Goal: Check status: Check status

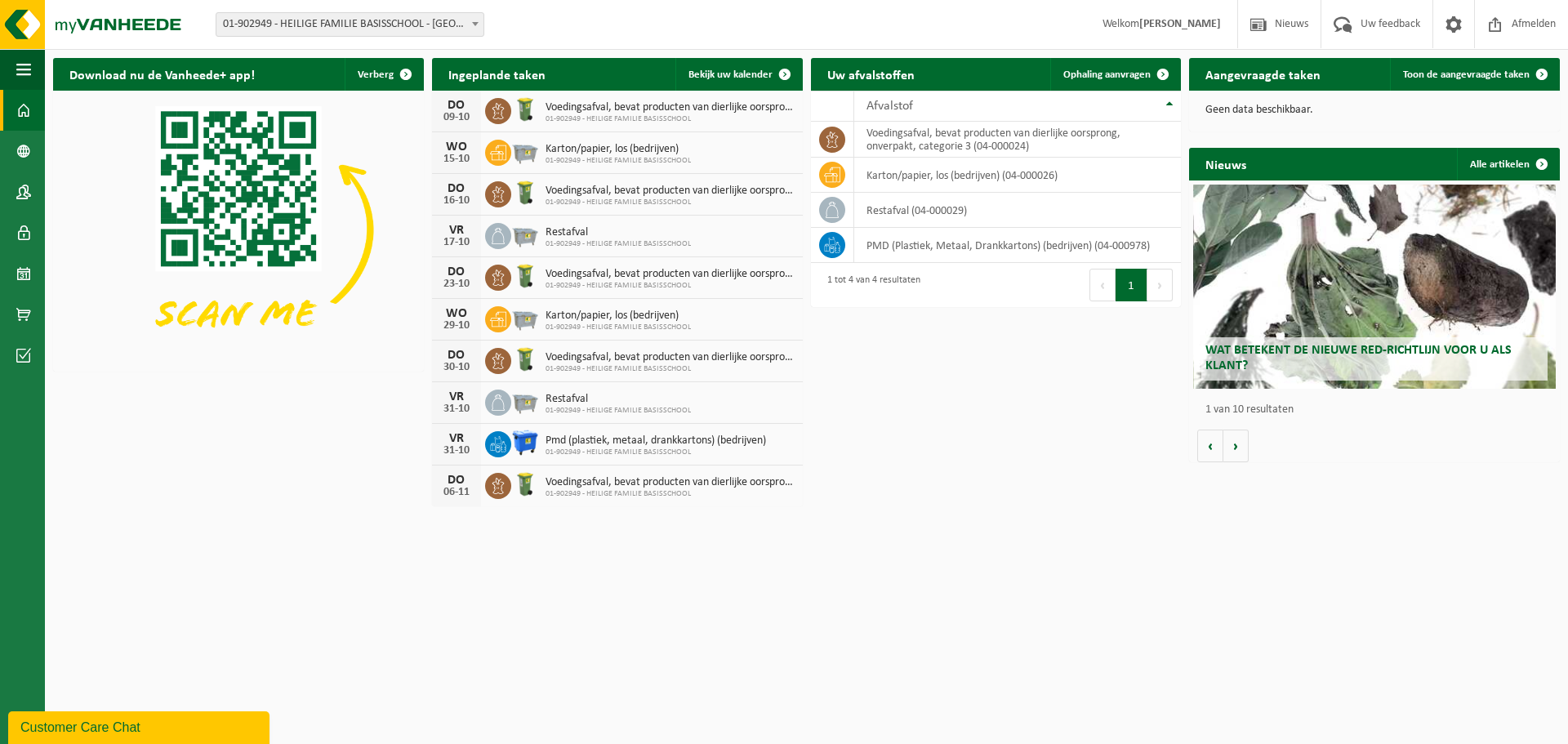
click at [527, 113] on img at bounding box center [525, 109] width 28 height 28
click at [18, 259] on span at bounding box center [23, 273] width 15 height 41
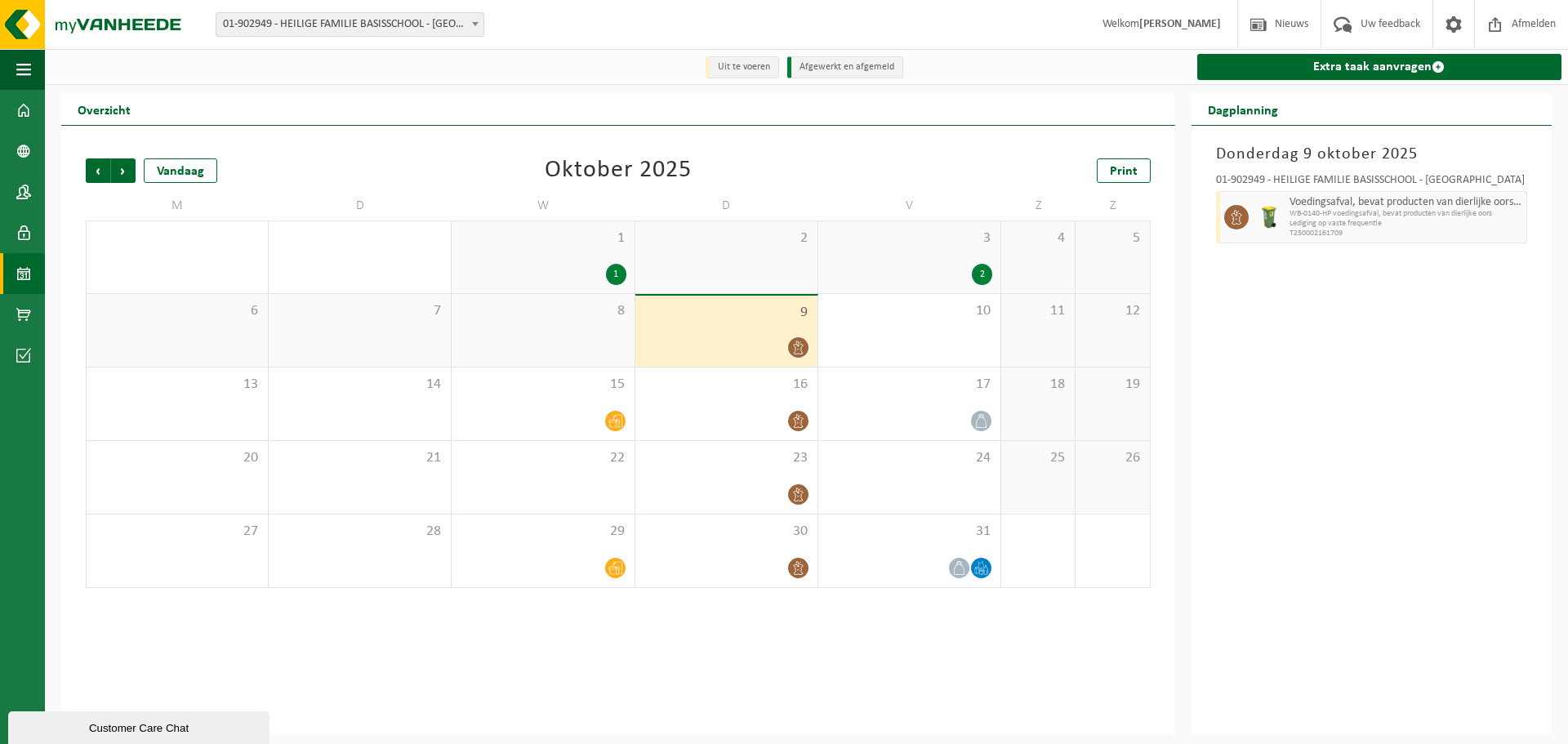
click at [794, 346] on icon at bounding box center [798, 347] width 10 height 14
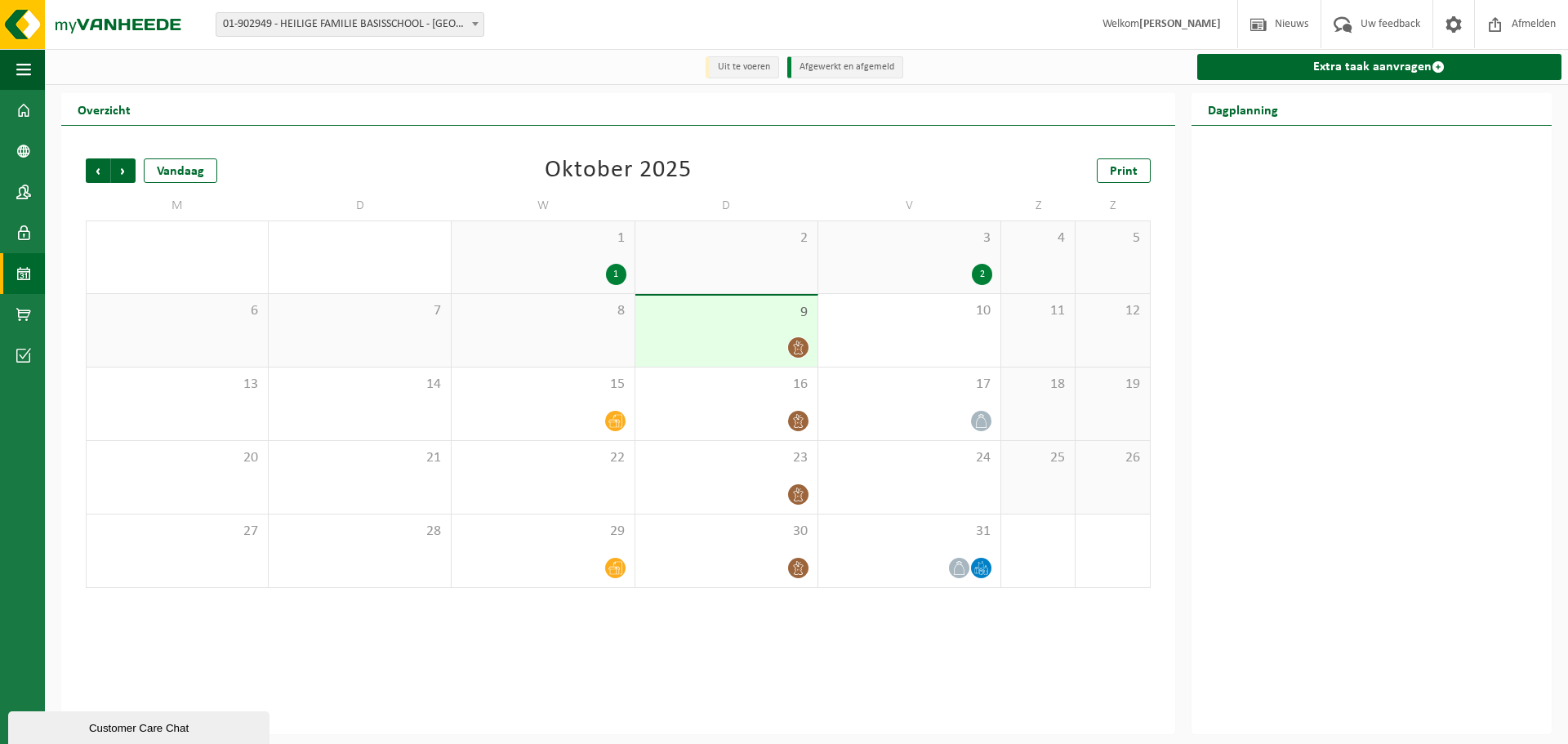
click at [800, 349] on icon at bounding box center [799, 347] width 14 height 14
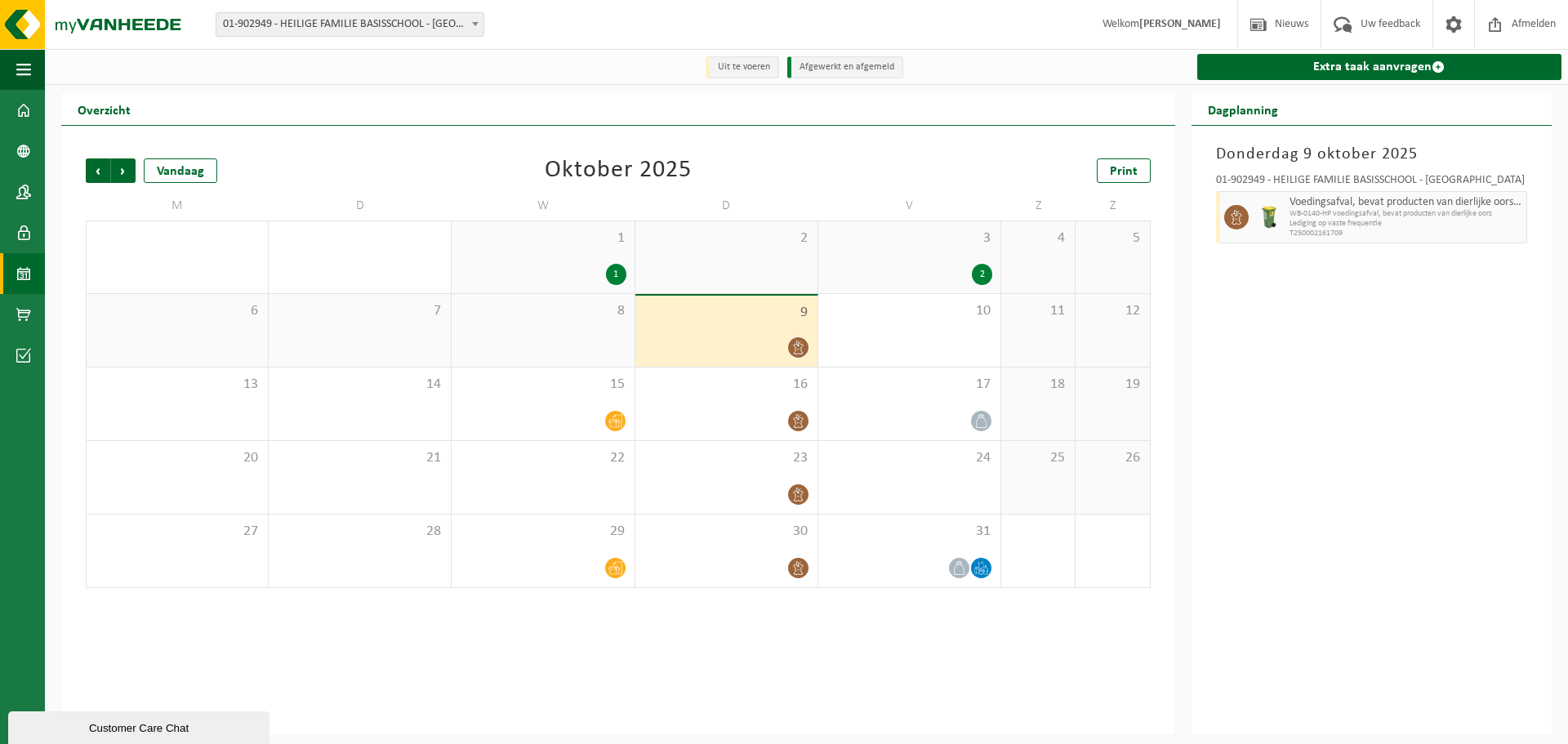
click at [1326, 207] on span "Voedingsafval, bevat producten van dierlijke oorsprong, onverpakt, categorie 3" at bounding box center [1406, 202] width 233 height 13
drag, startPoint x: 1326, startPoint y: 207, endPoint x: 1329, endPoint y: 216, distance: 9.5
click at [1327, 207] on span "Voedingsafval, bevat producten van dierlijke oorsprong, onverpakt, categorie 3" at bounding box center [1406, 202] width 233 height 13
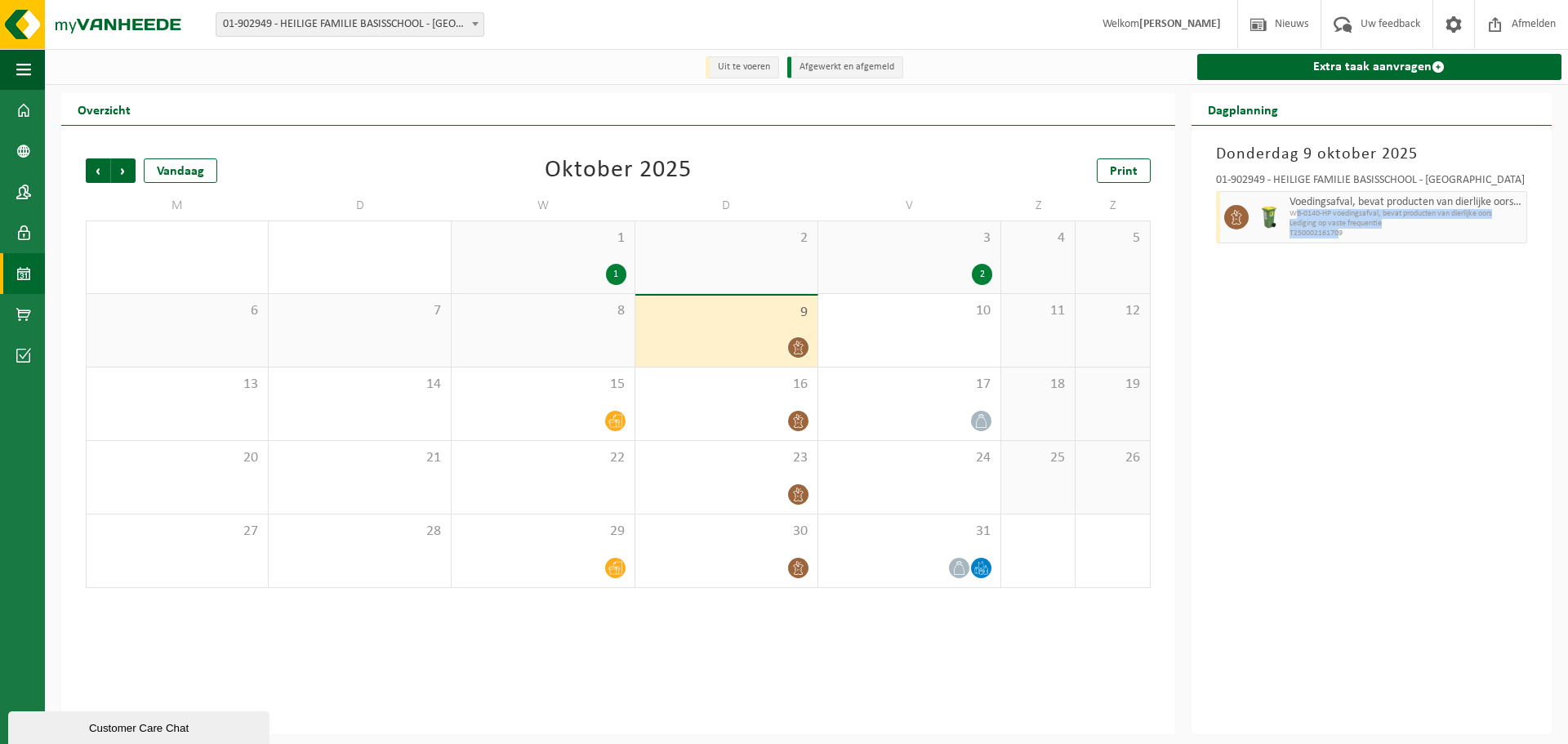
drag, startPoint x: 1340, startPoint y: 232, endPoint x: 1287, endPoint y: 215, distance: 55.7
click at [1294, 215] on div "Voedingsafval, bevat producten van dierlijke oorsprong, onverpakt, categorie 3 …" at bounding box center [1406, 217] width 241 height 52
click at [1313, 260] on div "[DATE] 01-902949 - HEILIGE FAMILIE BASISSCHOOL - TIELT Voedingsafval, bevat pro…" at bounding box center [1372, 430] width 361 height 608
click at [27, 112] on span at bounding box center [23, 110] width 15 height 41
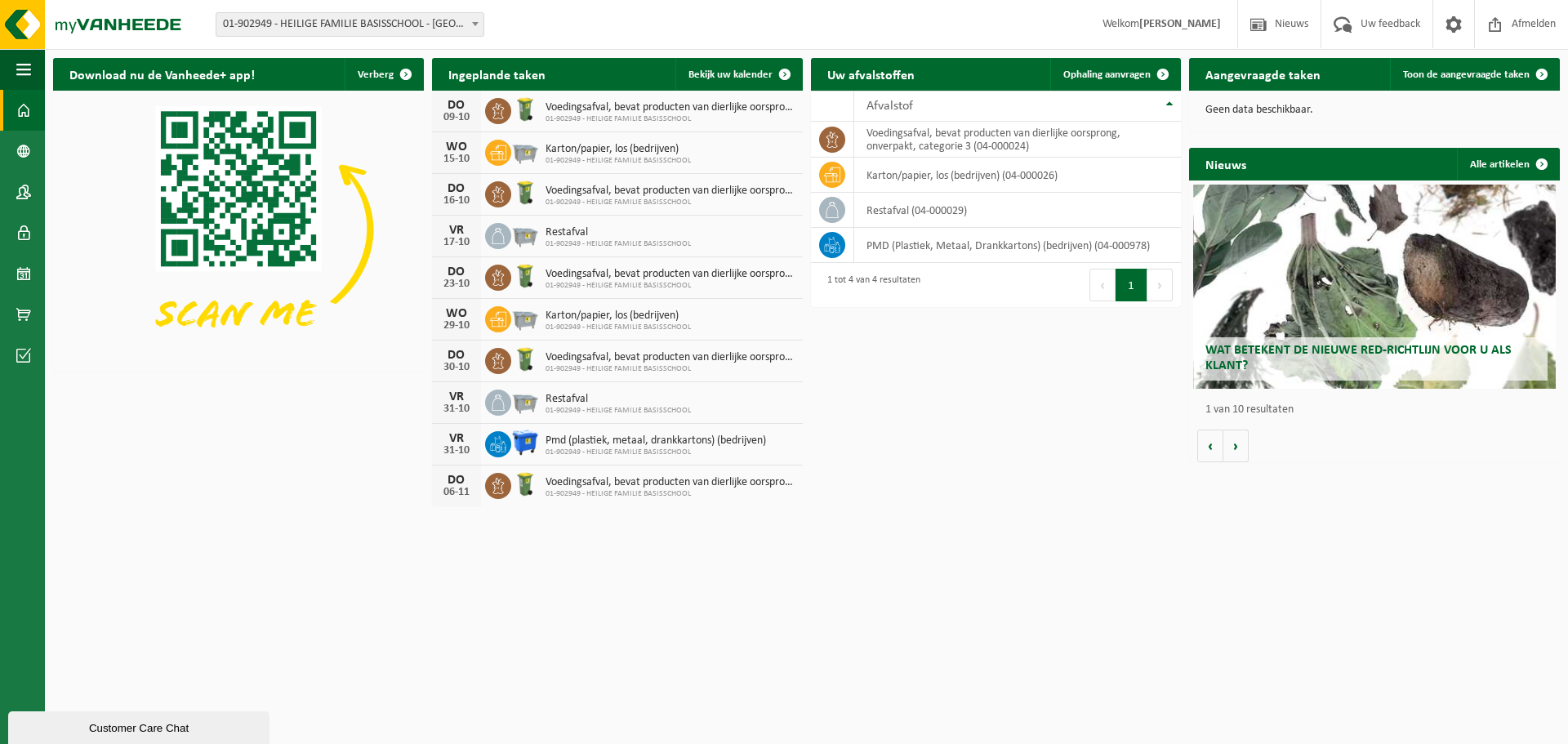
click at [517, 147] on img at bounding box center [525, 151] width 28 height 28
click at [569, 112] on span "Voedingsafval, bevat producten van dierlijke oorsprong, onverpakt, categorie 3" at bounding box center [670, 108] width 249 height 13
click at [541, 117] on div "Voedingsafval, bevat producten van dierlijke oorsprong, onverpakt, categorie 3 …" at bounding box center [667, 111] width 258 height 25
click at [19, 261] on span at bounding box center [23, 273] width 15 height 41
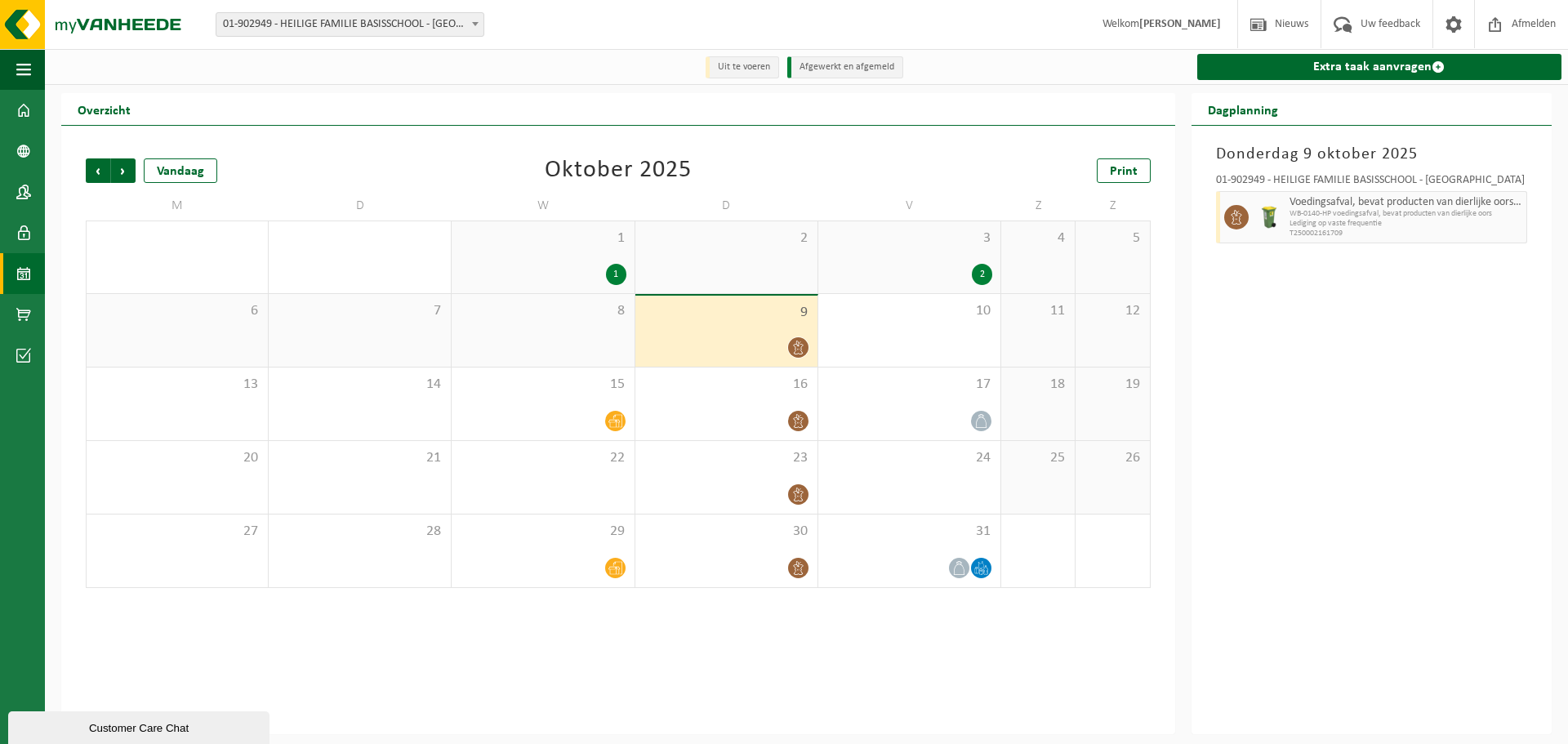
click at [986, 275] on div "2" at bounding box center [982, 274] width 20 height 21
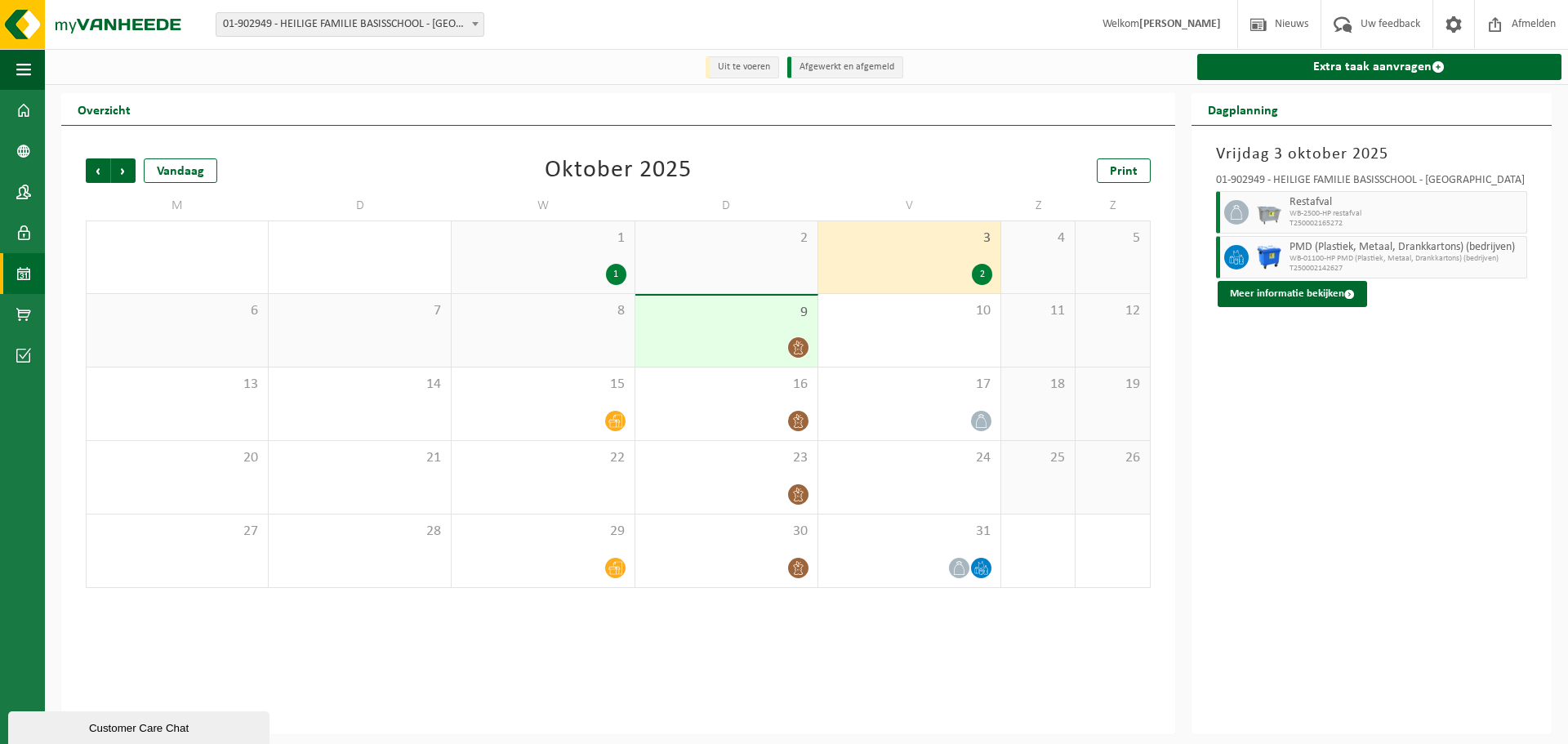
click at [986, 275] on div "2" at bounding box center [982, 274] width 20 height 21
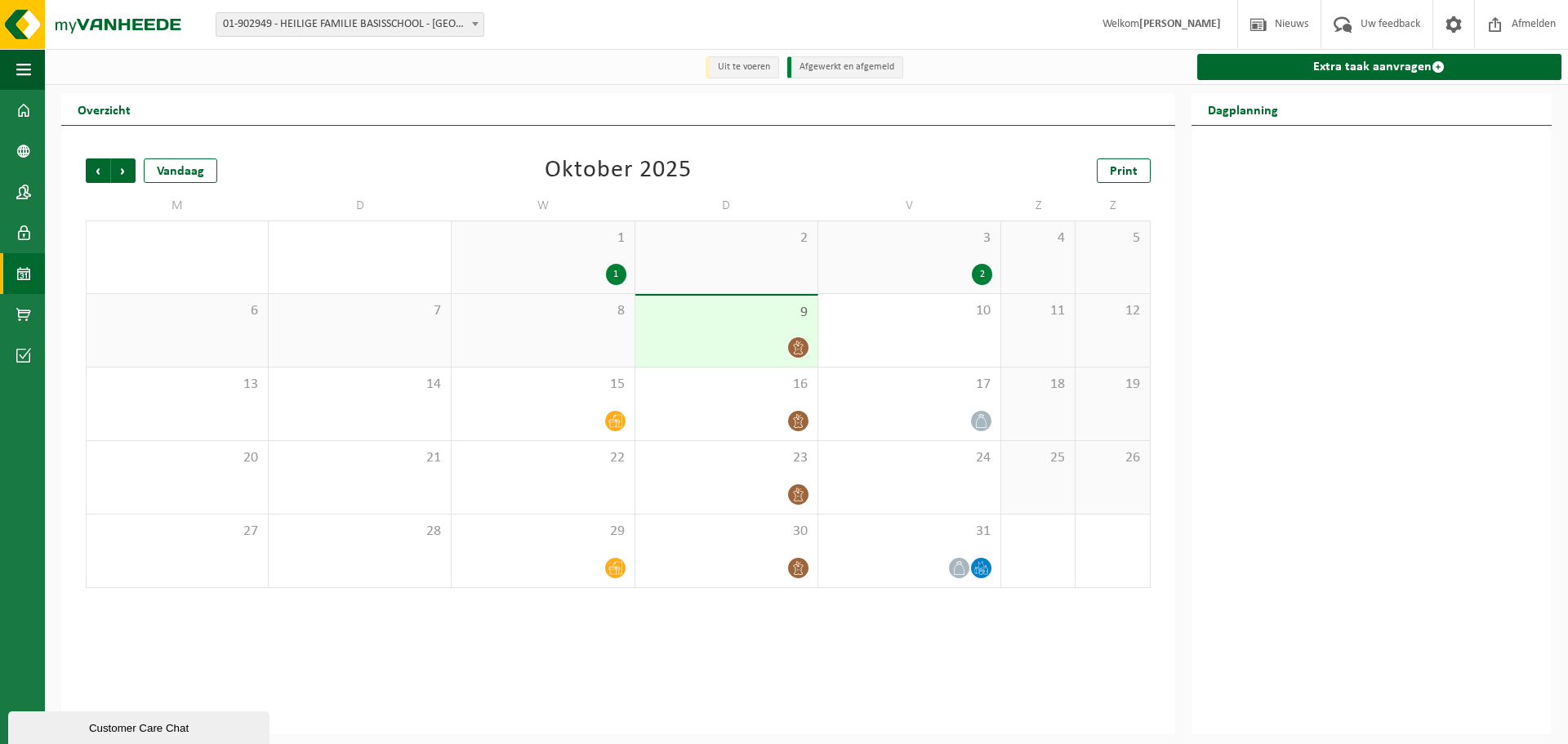
click at [986, 275] on div "2" at bounding box center [982, 274] width 20 height 21
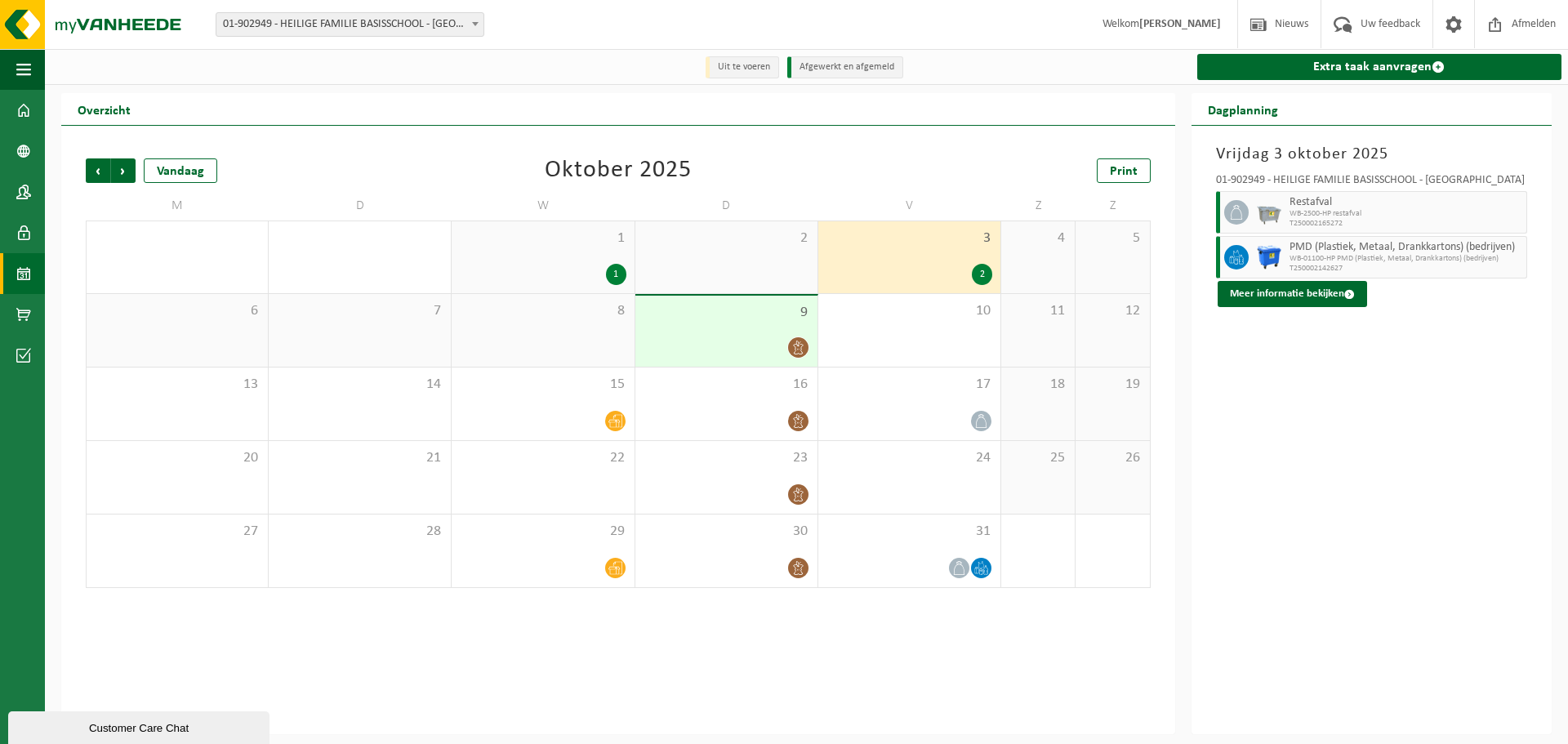
click at [851, 649] on div "Vorige Volgende Vandaag Oktober 2025 Print M D W D V Z Z 29 30 1 1 2 3 2 4 5 6 …" at bounding box center [618, 430] width 1114 height 608
